Goal: Task Accomplishment & Management: Manage account settings

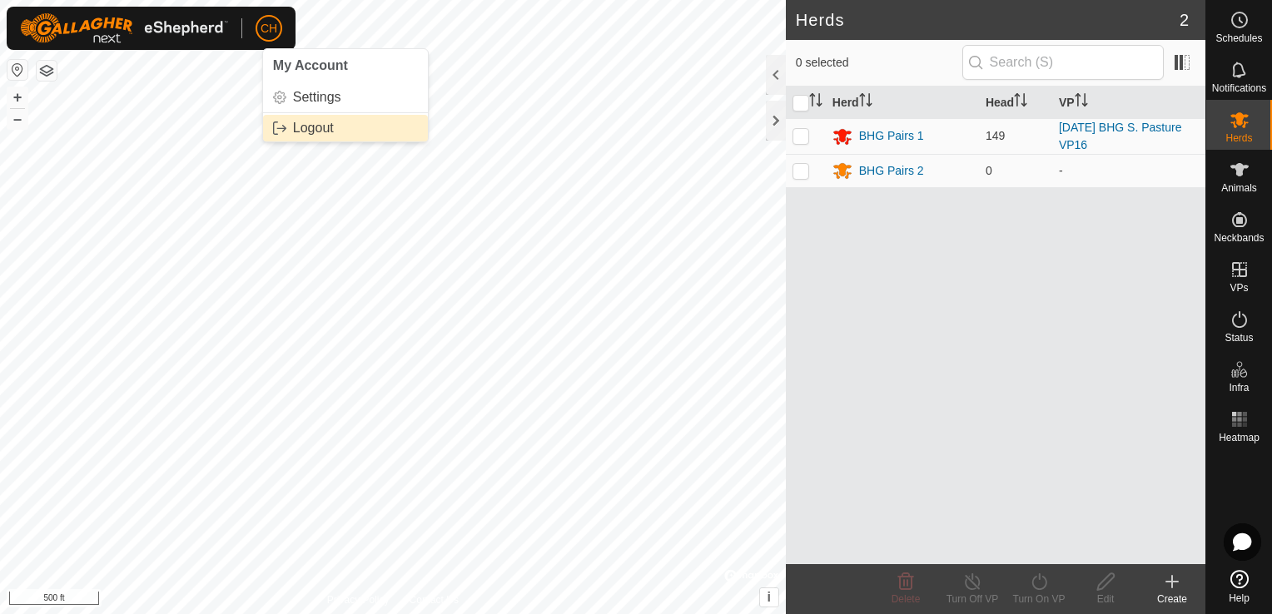
click at [301, 127] on link "Logout" at bounding box center [345, 128] width 165 height 27
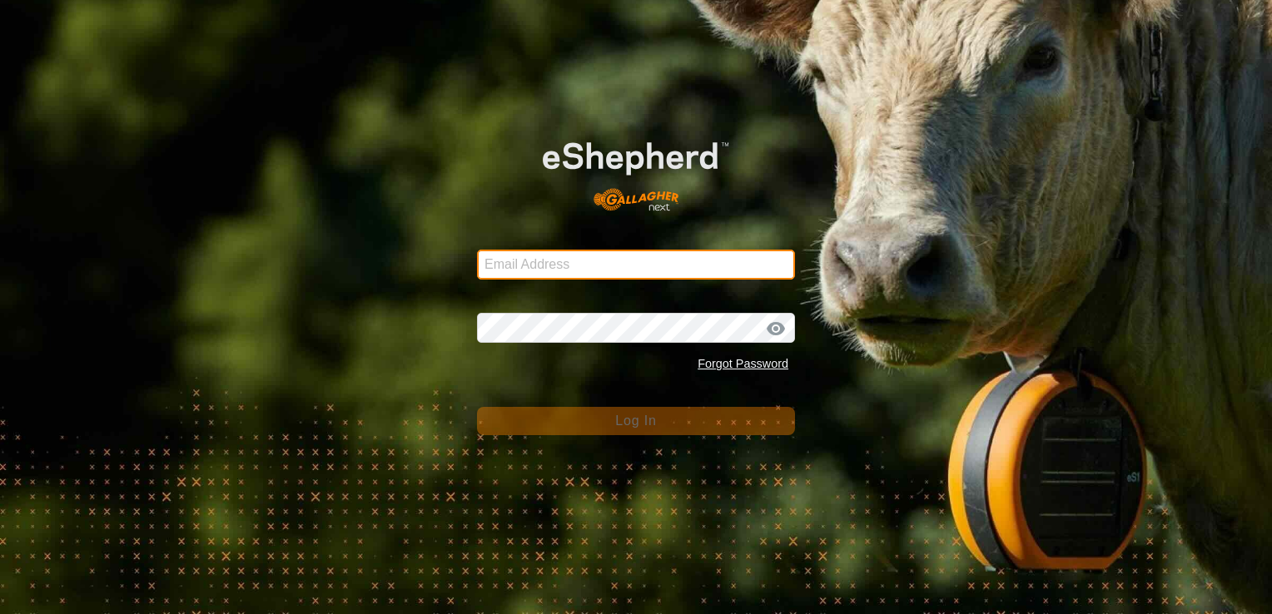
type input "[EMAIL_ADDRESS][DOMAIN_NAME]"
